Goal: Task Accomplishment & Management: Use online tool/utility

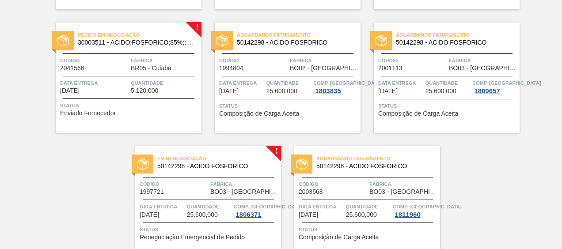
scroll to position [430, 0]
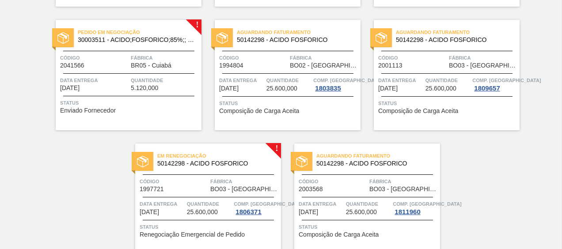
click at [134, 49] on div "Pedido em Negociação 30003511 - ACIDO;FOSFORICO;85%;; CONTAINER Código 2041566 …" at bounding box center [129, 75] width 146 height 110
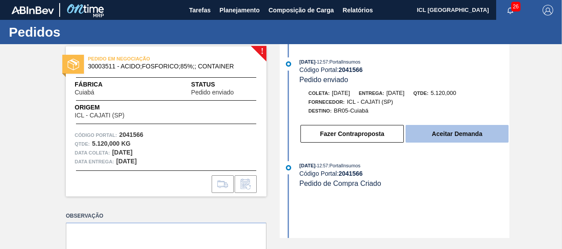
click at [453, 134] on button "Aceitar Demanda" at bounding box center [457, 134] width 103 height 18
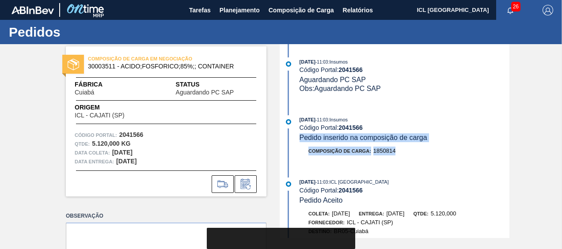
drag, startPoint x: 507, startPoint y: 129, endPoint x: 510, endPoint y: 164, distance: 35.0
click at [510, 164] on div "COMPOSIÇÃO DE CARGA EM NEGOCIAÇÃO 30003511 - ACIDO;FOSFORICO;85%;; CONTAINER Fá…" at bounding box center [281, 141] width 562 height 194
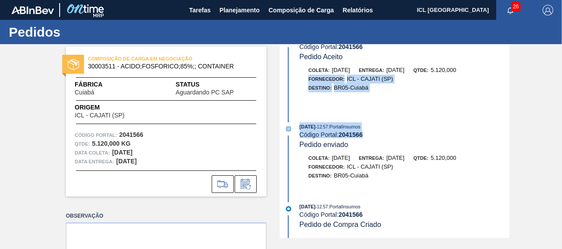
drag, startPoint x: 509, startPoint y: 137, endPoint x: 512, endPoint y: 68, distance: 69.0
click at [512, 68] on div "COMPOSIÇÃO DE CARGA EM NEGOCIAÇÃO 30003511 - ACIDO;FOSFORICO;85%;; CONTAINER Fá…" at bounding box center [281, 141] width 562 height 194
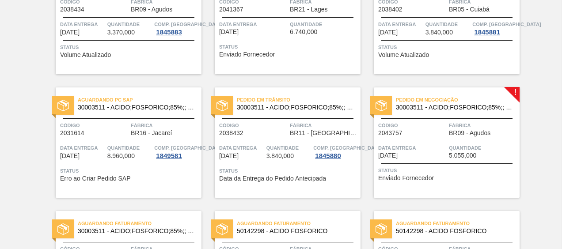
scroll to position [243, 0]
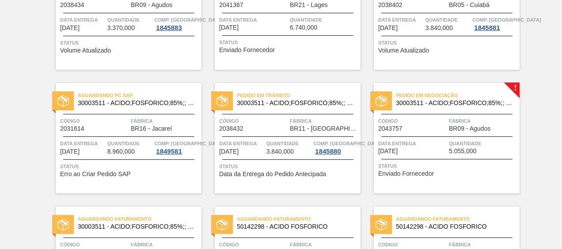
click at [451, 121] on span "Fábrica" at bounding box center [483, 121] width 68 height 9
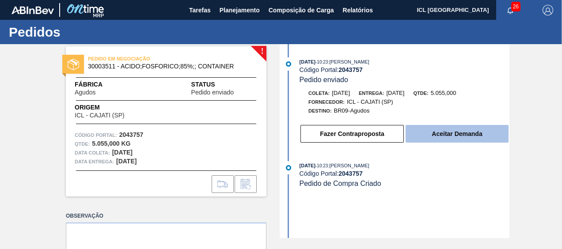
click at [448, 142] on button "Aceitar Demanda" at bounding box center [457, 134] width 103 height 18
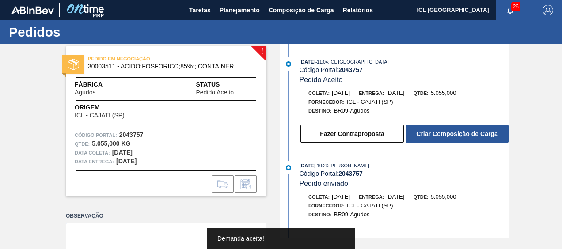
click at [439, 132] on button "Criar Composição de Carga" at bounding box center [457, 134] width 103 height 18
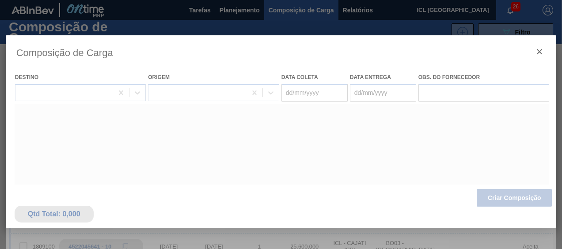
type coleta "[DATE]"
type entrega "[DATE]"
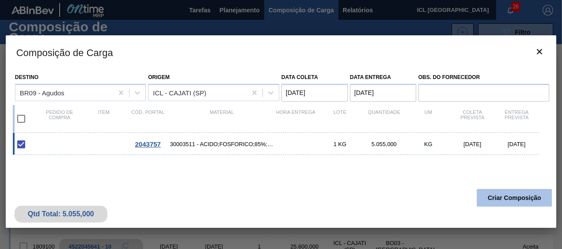
click at [501, 200] on button "Criar Composição" at bounding box center [514, 198] width 75 height 18
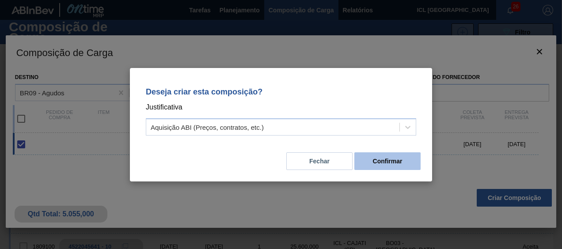
click at [394, 169] on button "Confirmar" at bounding box center [387, 161] width 66 height 18
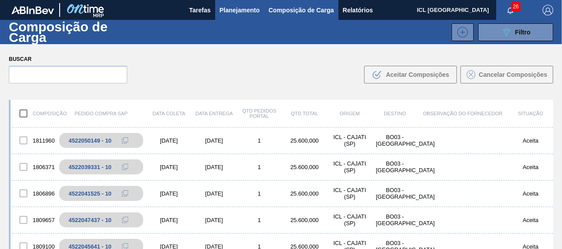
click at [244, 7] on span "Planejamento" at bounding box center [240, 10] width 40 height 11
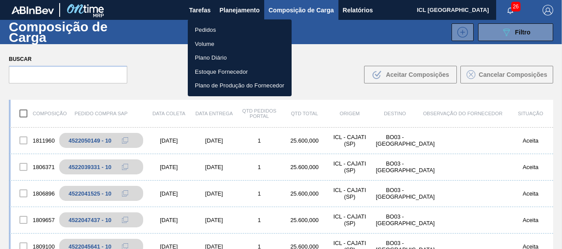
click at [237, 31] on li "Pedidos" at bounding box center [240, 30] width 104 height 14
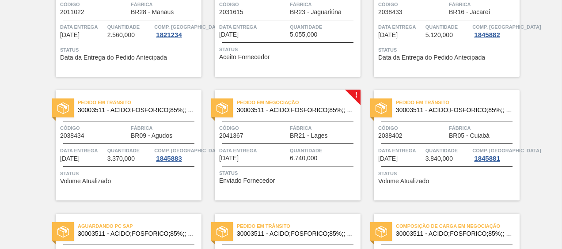
scroll to position [148, 0]
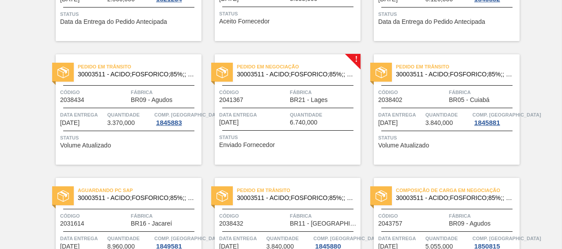
drag, startPoint x: 300, startPoint y: 84, endPoint x: 263, endPoint y: 68, distance: 39.8
click at [263, 68] on span "Pedido em Negociação" at bounding box center [299, 66] width 124 height 9
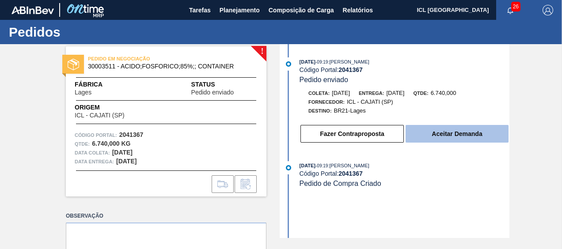
click at [429, 129] on button "Aceitar Demanda" at bounding box center [457, 134] width 103 height 18
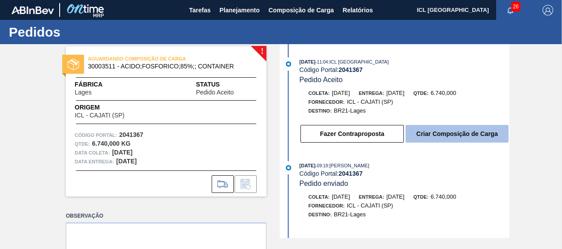
click at [436, 127] on button "Criar Composição de Carga" at bounding box center [457, 134] width 103 height 18
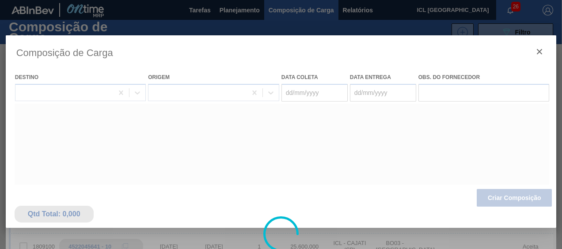
type coleta "[DATE]"
type entrega "[DATE]"
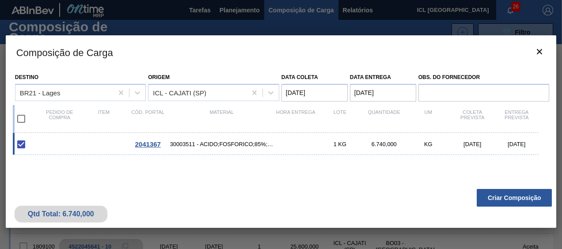
click at [505, 197] on button "Criar Composição" at bounding box center [514, 198] width 75 height 18
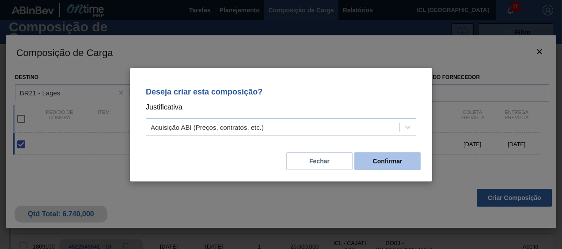
click at [408, 167] on button "Confirmar" at bounding box center [387, 161] width 66 height 18
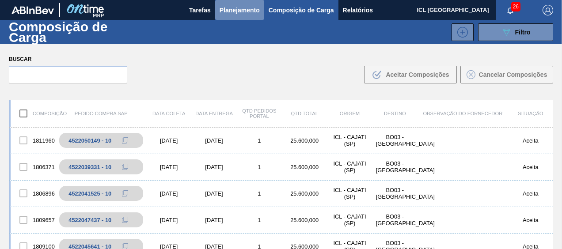
click at [242, 6] on span "Planejamento" at bounding box center [240, 10] width 40 height 11
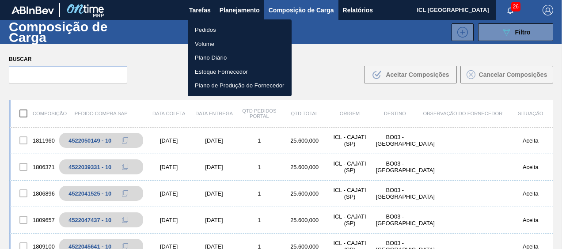
click at [235, 34] on li "Pedidos" at bounding box center [240, 30] width 104 height 14
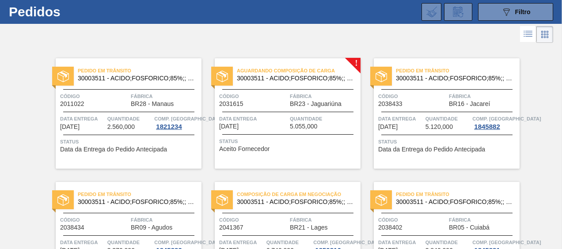
scroll to position [19, 0]
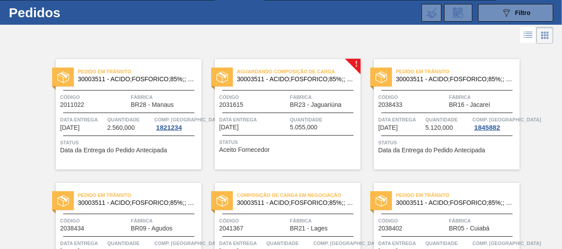
click at [323, 84] on div "Aguardando Composição de Carga 30003511 - ACIDO;FOSFORICO;85%;; CONTAINER" at bounding box center [288, 76] width 146 height 20
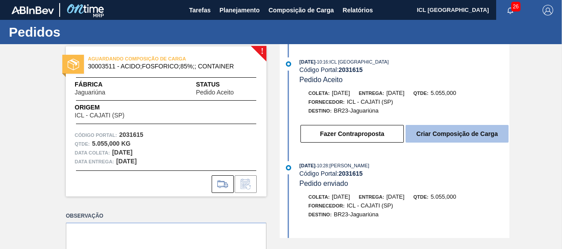
click at [436, 135] on button "Criar Composição de Carga" at bounding box center [457, 134] width 103 height 18
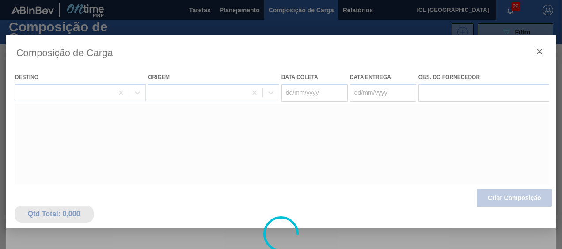
click at [275, 138] on div at bounding box center [281, 234] width 551 height 398
type coleta "[DATE]"
type entrega "[DATE]"
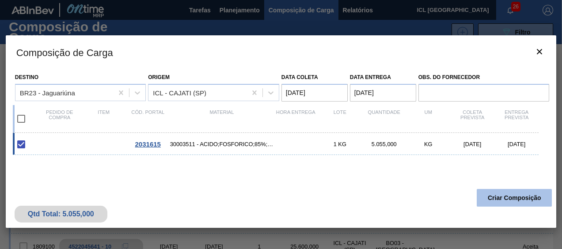
click at [503, 193] on button "Criar Composição" at bounding box center [514, 198] width 75 height 18
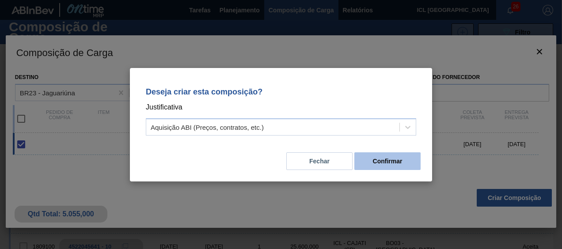
click at [387, 159] on button "Confirmar" at bounding box center [387, 161] width 66 height 18
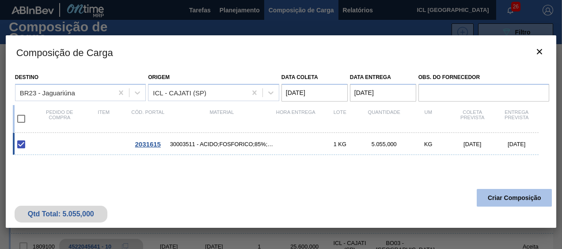
click at [484, 193] on button "Criar Composição" at bounding box center [514, 198] width 75 height 18
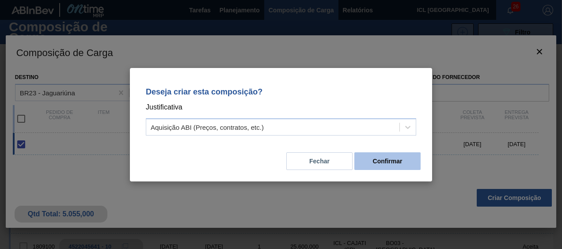
click at [388, 164] on button "Confirmar" at bounding box center [387, 161] width 66 height 18
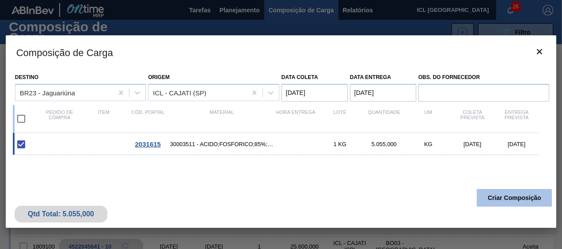
click at [510, 199] on button "Criar Composição" at bounding box center [514, 198] width 75 height 18
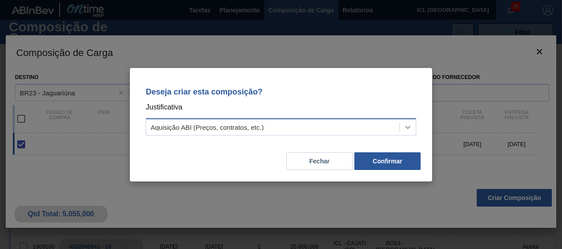
click at [408, 127] on icon at bounding box center [407, 127] width 5 height 3
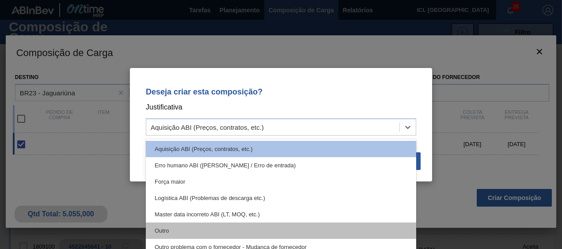
click at [287, 226] on div "Outro" at bounding box center [281, 231] width 270 height 16
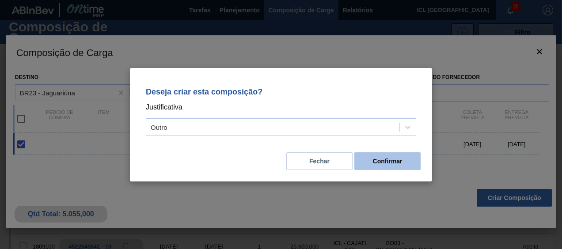
click at [382, 155] on button "Confirmar" at bounding box center [387, 161] width 66 height 18
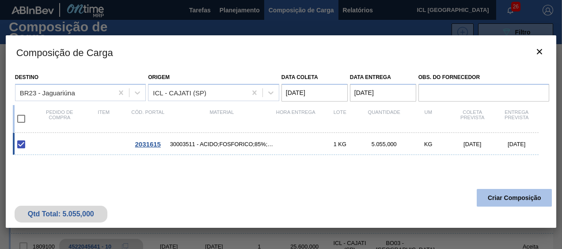
click at [509, 194] on button "Criar Composição" at bounding box center [514, 198] width 75 height 18
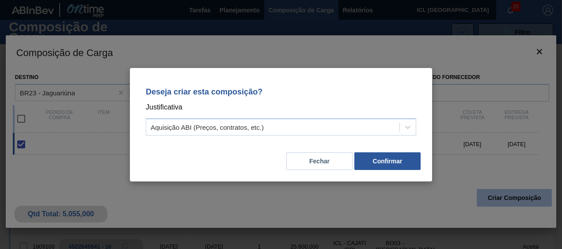
click at [509, 194] on div "Deseja criar esta composição? Justificativa Aquisição ABI (Preços, contratos, e…" at bounding box center [281, 124] width 562 height 249
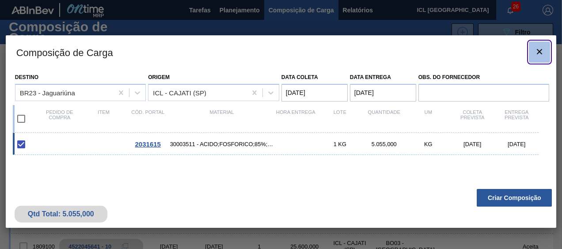
click at [539, 52] on icon "botão de ícone" at bounding box center [539, 51] width 11 height 11
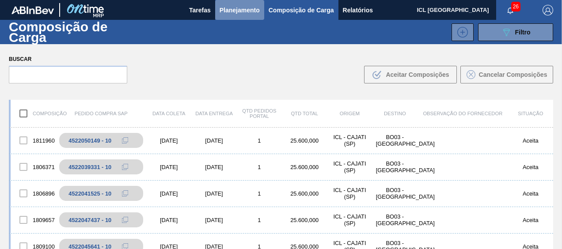
click at [254, 15] on button "Planejamento" at bounding box center [239, 10] width 49 height 20
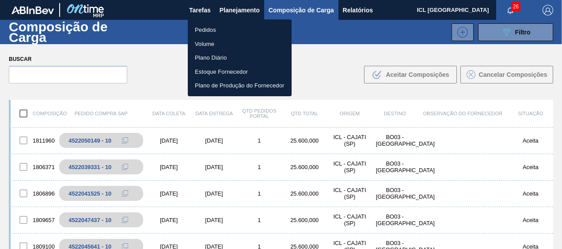
drag, startPoint x: 551, startPoint y: 141, endPoint x: 550, endPoint y: 151, distance: 10.2
click at [550, 151] on div at bounding box center [281, 124] width 562 height 249
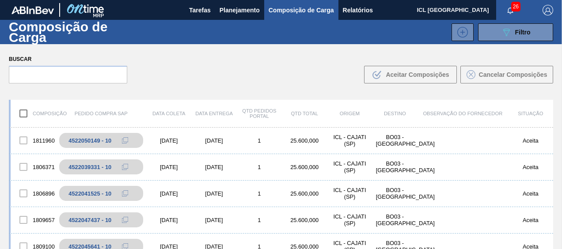
click at [550, 150] on div "1811960 4522050149 - 10 [DATE] [DATE] 1 25.600,000 ICL - [GEOGRAPHIC_DATA] ([GE…" at bounding box center [281, 141] width 544 height 27
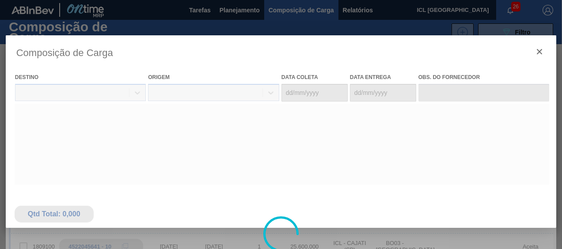
type coleta "[DATE]"
type entrega "[DATE]"
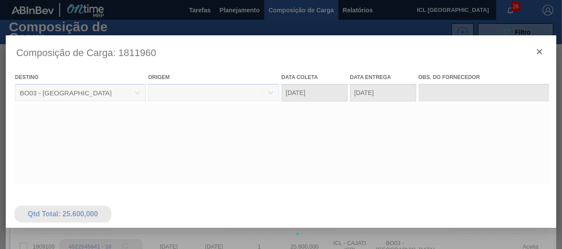
click at [543, 49] on div at bounding box center [281, 234] width 551 height 398
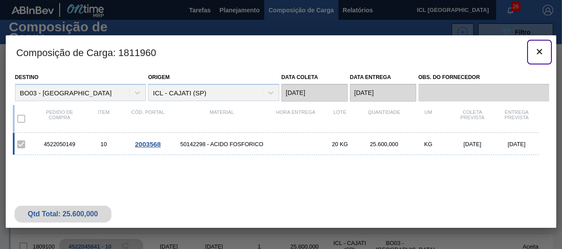
click at [542, 51] on icon "botão de ícone" at bounding box center [539, 51] width 11 height 11
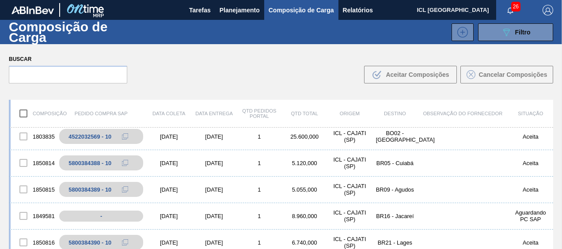
scroll to position [172, 0]
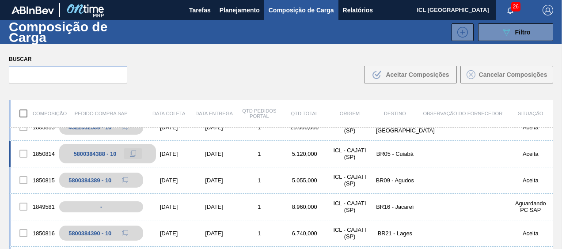
click at [135, 153] on span at bounding box center [133, 154] width 6 height 6
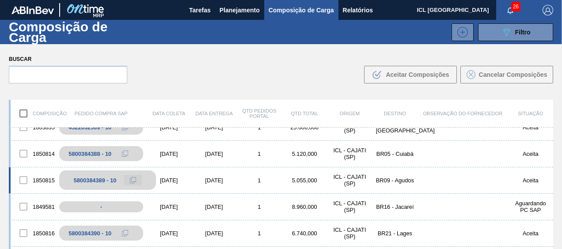
click at [129, 178] on button at bounding box center [133, 180] width 18 height 11
click at [550, 163] on div "1850814 5800384388 - 10 [DATE] [DATE] 1 5.120,000 ICL - CAJATI (SP) BR05 - Cuia…" at bounding box center [281, 154] width 544 height 27
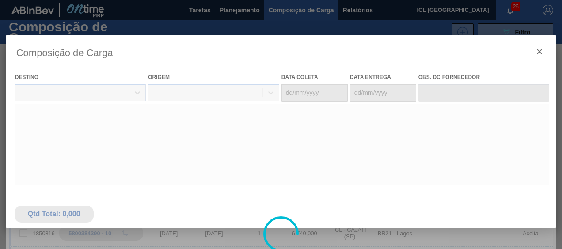
type coleta "[DATE]"
type entrega "[DATE]"
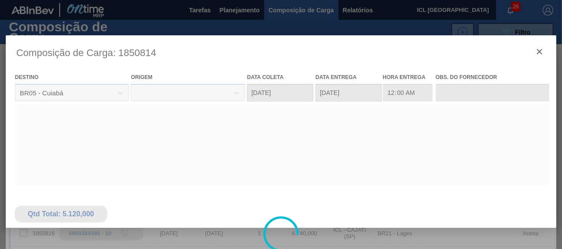
click at [539, 42] on div at bounding box center [281, 234] width 551 height 398
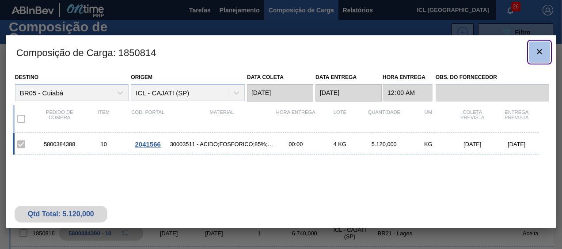
click at [539, 49] on icon "botão de ícone" at bounding box center [539, 51] width 11 height 11
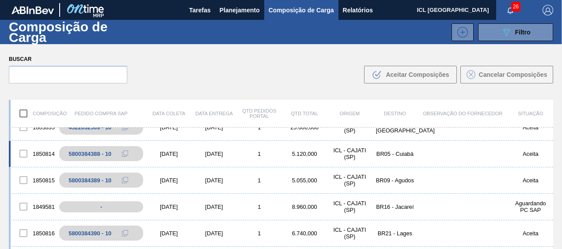
click at [550, 159] on div "1850814 5800384388 - 10 [DATE] [DATE] 1 5.120,000 ICL - CAJATI (SP) BR05 - Cuia…" at bounding box center [281, 154] width 544 height 27
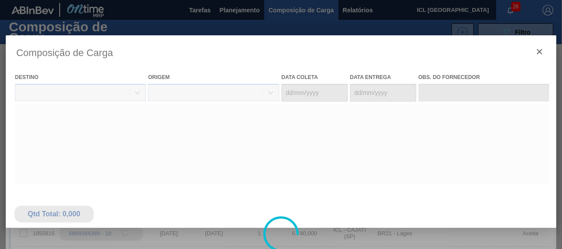
type coleta "[DATE]"
type entrega "[DATE]"
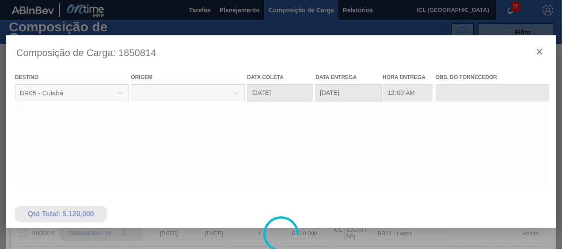
click at [536, 53] on div at bounding box center [281, 234] width 551 height 398
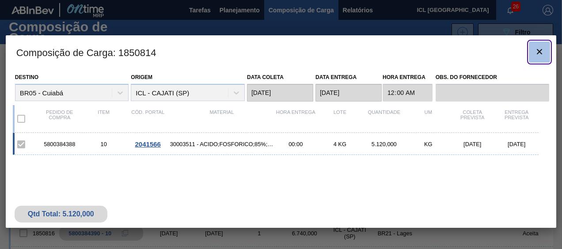
click at [537, 55] on icon "botão de ícone" at bounding box center [539, 51] width 11 height 11
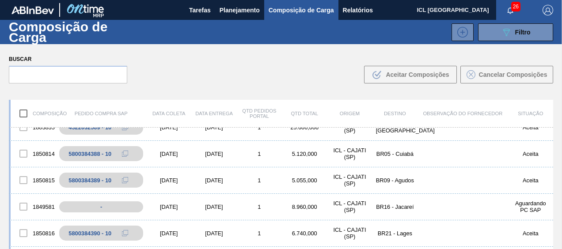
drag, startPoint x: 551, startPoint y: 152, endPoint x: 553, endPoint y: 146, distance: 7.0
click at [553, 146] on div "Composição Pedido Compra SAP Data coleta Data entrega Qtd Pedidos Portal Qtd To…" at bounding box center [281, 202] width 562 height 220
click at [133, 233] on icon at bounding box center [133, 233] width 6 height 6
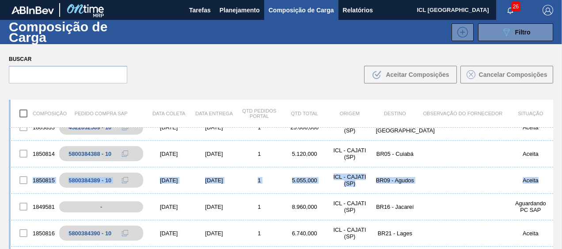
drag, startPoint x: 551, startPoint y: 163, endPoint x: 551, endPoint y: 184, distance: 20.3
click at [551, 184] on div "1811960 4522050149 - 10 [DATE] [DATE] 1 25.600,000 ICL - [GEOGRAPHIC_DATA] ([GE…" at bounding box center [281, 209] width 544 height 163
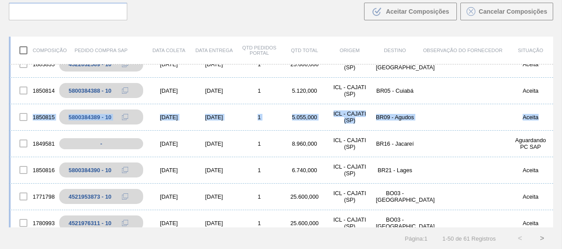
scroll to position [0, 0]
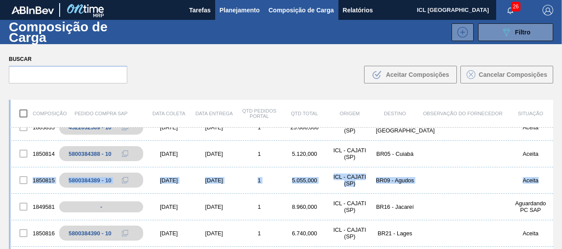
click at [228, 11] on span "Planejamento" at bounding box center [240, 10] width 40 height 11
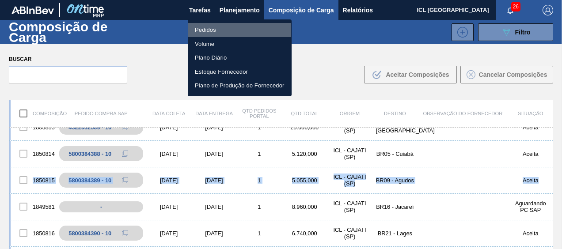
click at [220, 30] on li "Pedidos" at bounding box center [240, 30] width 104 height 14
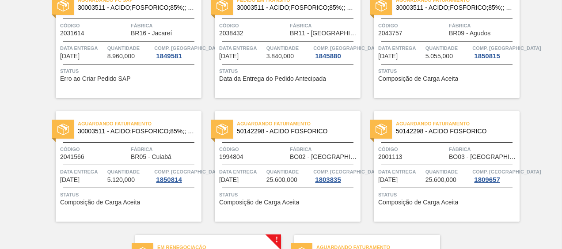
scroll to position [352, 0]
